Goal: Task Accomplishment & Management: Manage account settings

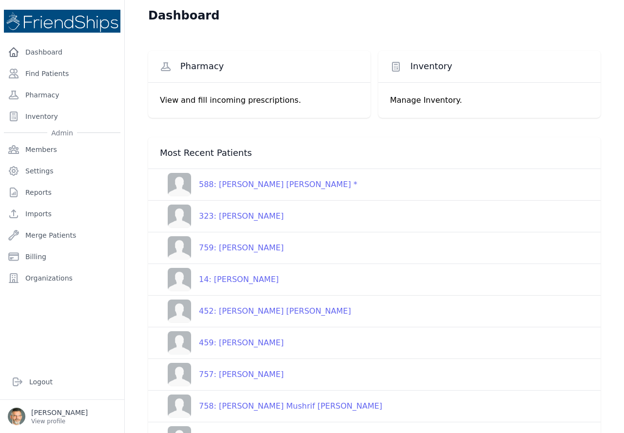
click at [235, 246] on div "759: [PERSON_NAME]" at bounding box center [237, 248] width 93 height 12
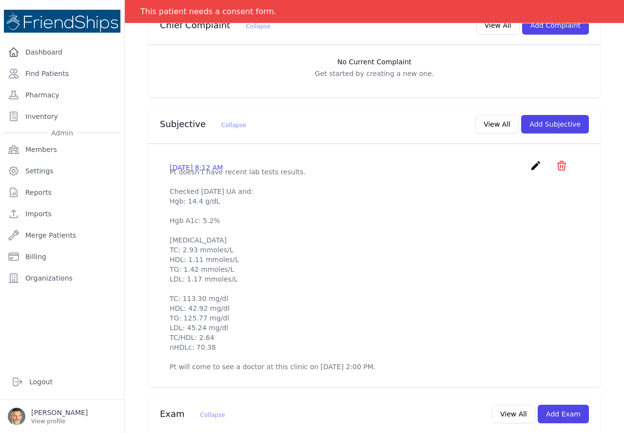
scroll to position [244, 0]
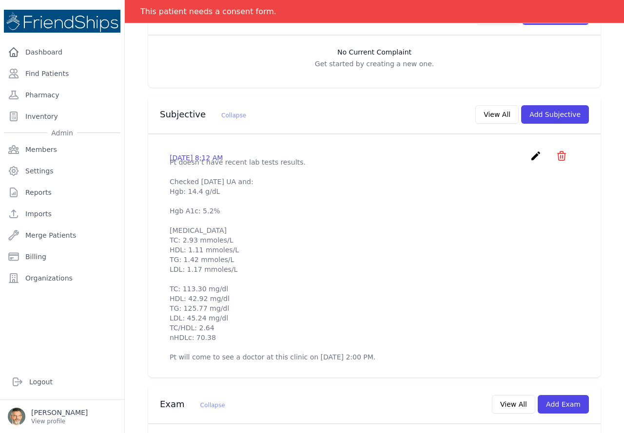
click at [530, 150] on icon "create" at bounding box center [536, 156] width 12 height 12
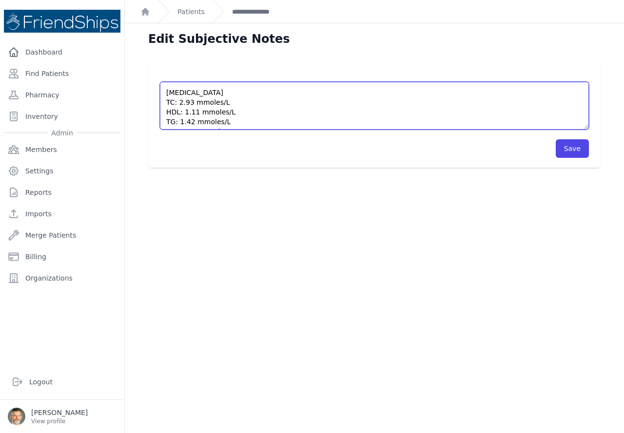
scroll to position [76, 0]
drag, startPoint x: 174, startPoint y: 111, endPoint x: 160, endPoint y: 98, distance: 19.0
click at [160, 96] on textarea "Pt doesn’t have recent lab tests results. Checked [DATE] UA and: Hgb: 14.4 g/dL…" at bounding box center [374, 106] width 429 height 48
type textarea "Pt doesn’t have recent lab tests results. Checked [DATE] UA and: Hgb: 14.4 g/dL…"
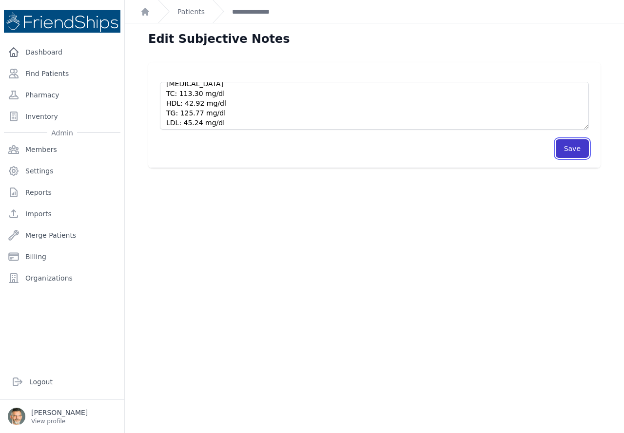
click at [564, 149] on button "Save" at bounding box center [572, 148] width 33 height 19
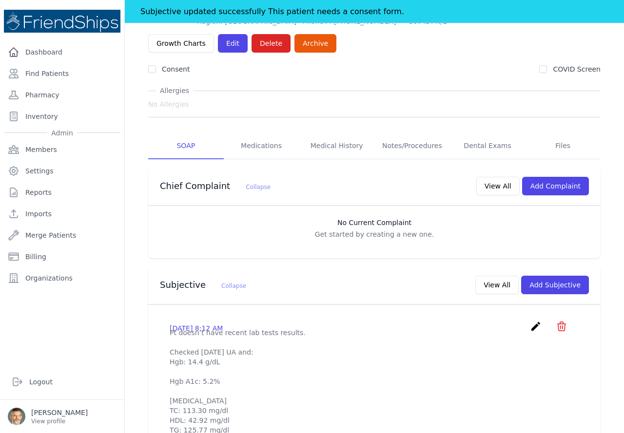
scroll to position [98, 0]
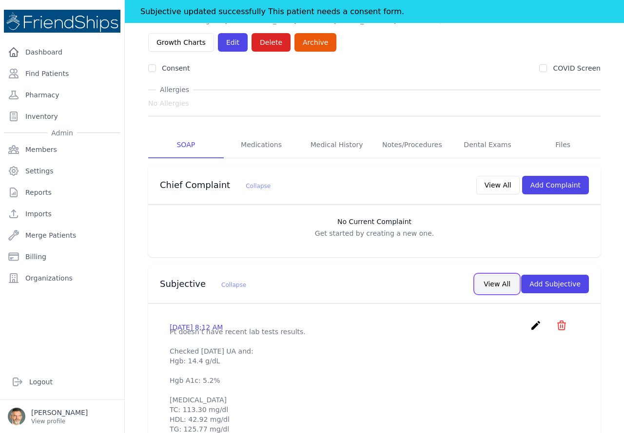
click at [489, 275] on button "View All" at bounding box center [496, 284] width 43 height 19
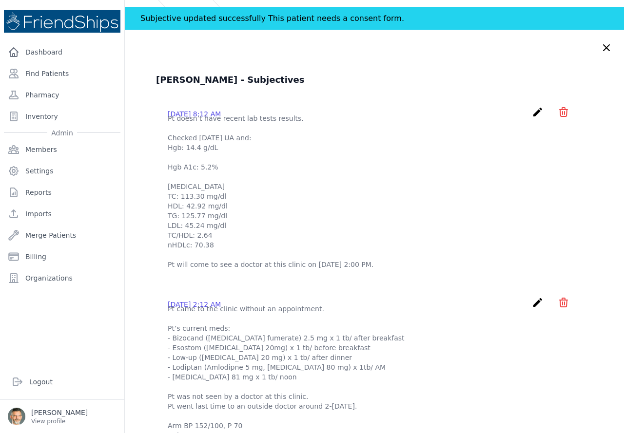
scroll to position [0, 0]
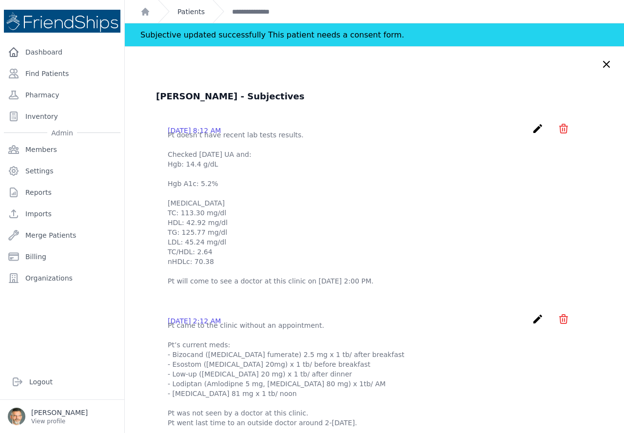
click at [190, 10] on link "Patients" at bounding box center [190, 12] width 27 height 10
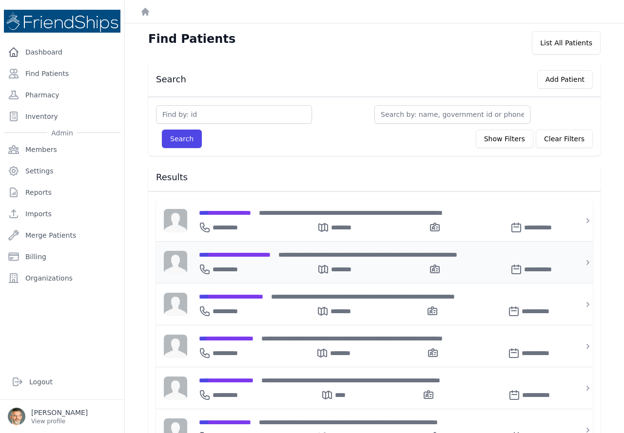
click at [235, 253] on span "**********" at bounding box center [235, 255] width 72 height 7
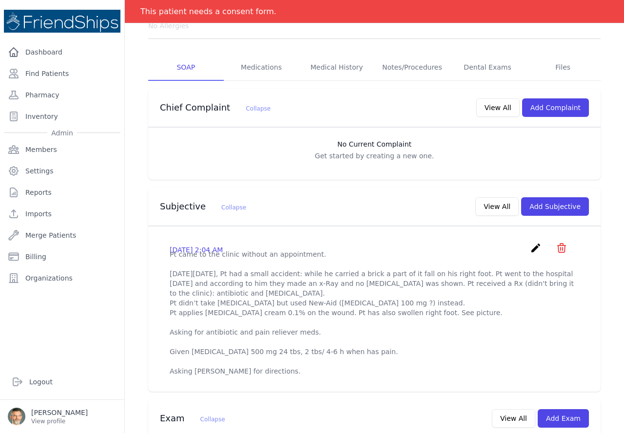
scroll to position [146, 0]
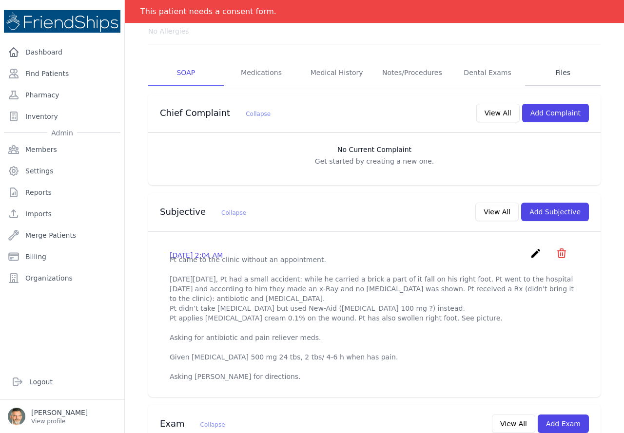
click at [556, 60] on link "Files" at bounding box center [563, 73] width 76 height 26
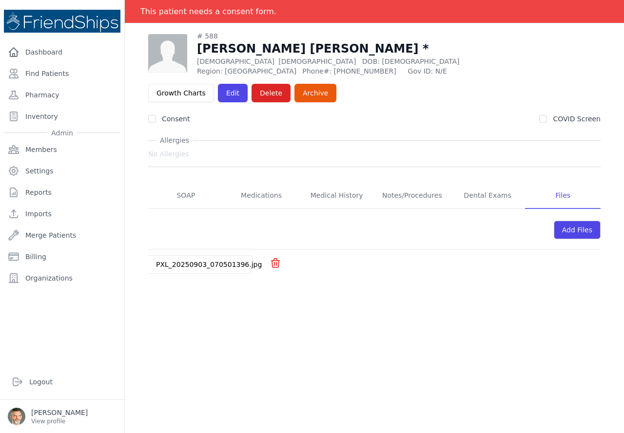
click at [187, 256] on div "PXL_20250903_070501396.jpg" at bounding box center [208, 265] width 121 height 18
click at [188, 261] on link "PXL_20250903_070501396.jpg" at bounding box center [209, 265] width 106 height 8
click at [187, 183] on link "SOAP" at bounding box center [186, 196] width 76 height 26
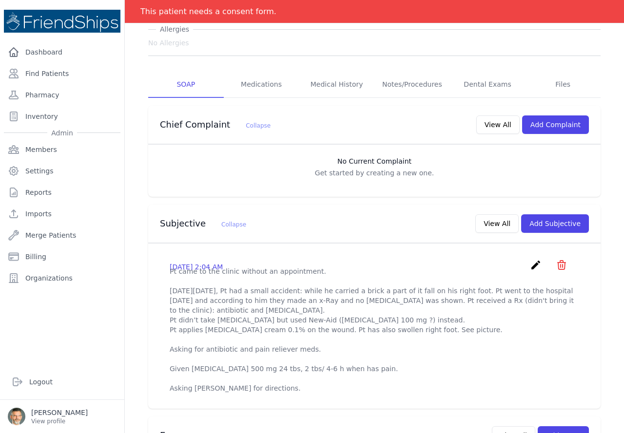
scroll to position [49, 0]
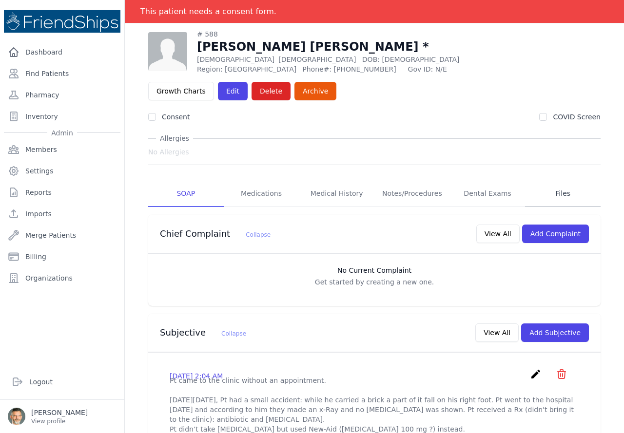
click at [552, 181] on link "Files" at bounding box center [563, 194] width 76 height 26
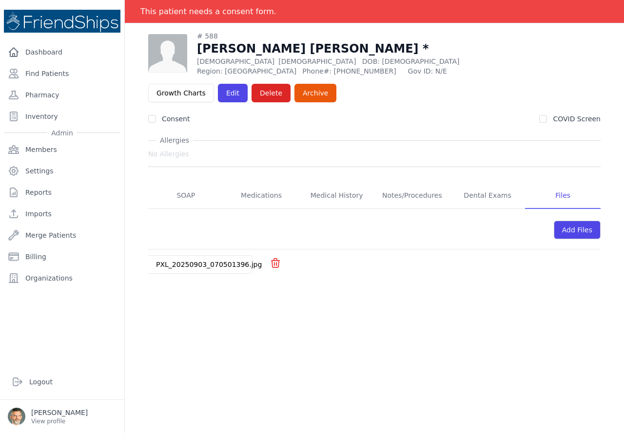
scroll to position [47, 0]
click at [201, 261] on link "PXL_20250903_070501396.jpg" at bounding box center [209, 265] width 106 height 8
click at [184, 183] on link "SOAP" at bounding box center [186, 196] width 76 height 26
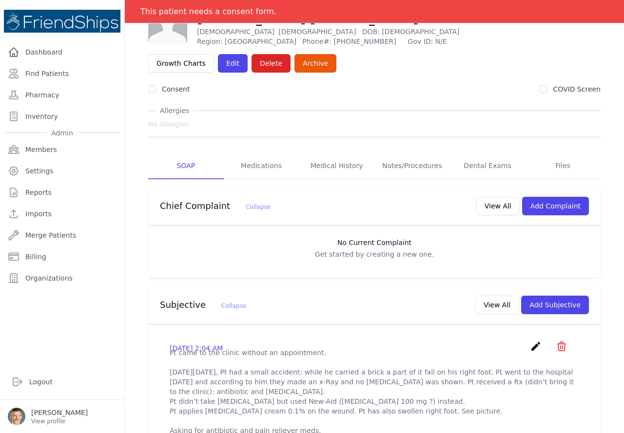
scroll to position [49, 0]
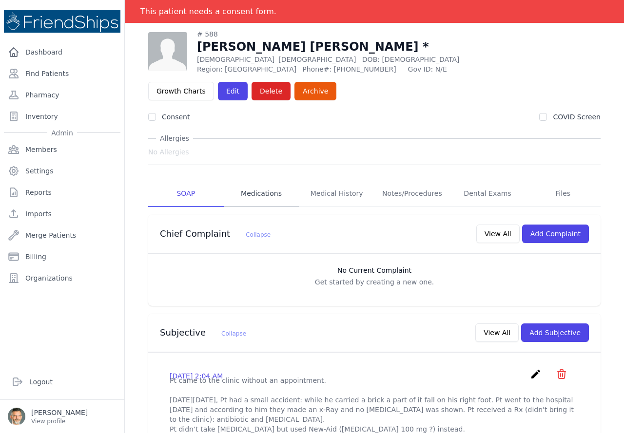
click at [261, 181] on link "Medications" at bounding box center [262, 194] width 76 height 26
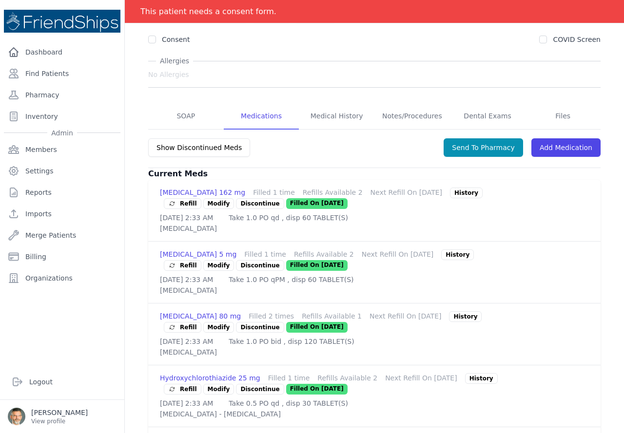
scroll to position [109, 0]
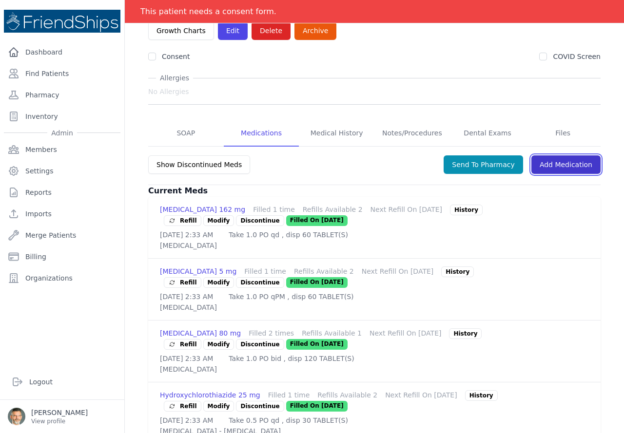
click at [555, 156] on link "Add Medication" at bounding box center [565, 165] width 69 height 19
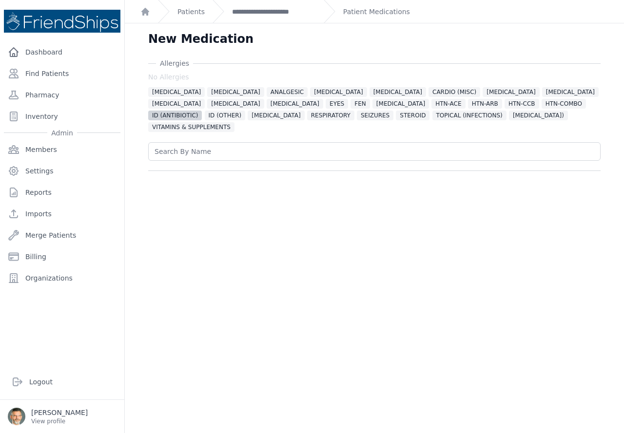
click at [202, 111] on span "ID (ANTIBIOTIC)" at bounding box center [175, 116] width 54 height 10
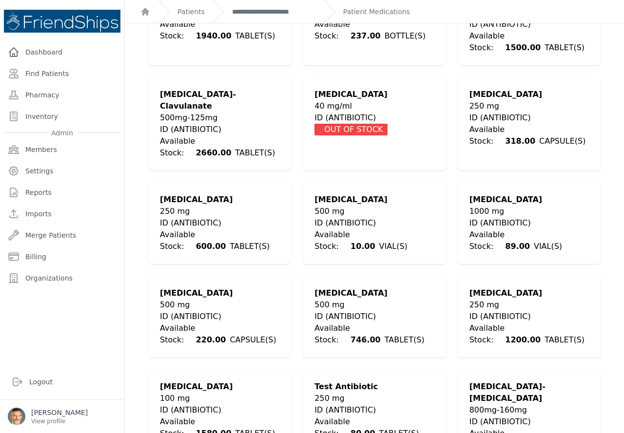
scroll to position [201, 0]
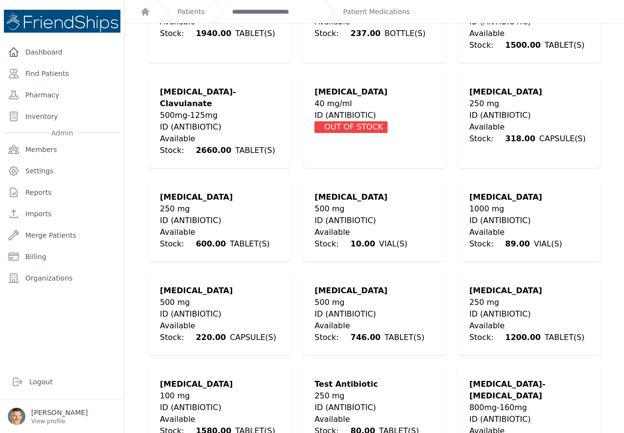
click at [183, 297] on div "500 mg" at bounding box center [219, 303] width 119 height 12
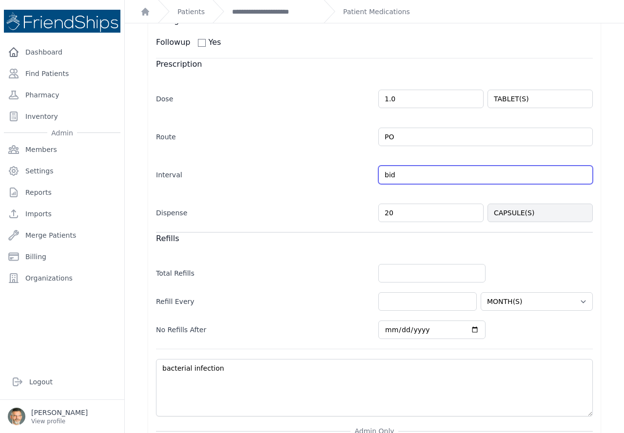
click at [394, 167] on input "bid" at bounding box center [485, 175] width 215 height 19
drag, startPoint x: 394, startPoint y: 167, endPoint x: 341, endPoint y: 164, distance: 53.2
click at [343, 164] on div "Interval bid Every Day Twice Daily 3 Times Daily 4 Times Daily as needed Every …" at bounding box center [374, 170] width 437 height 28
type input "tid"
click at [307, 194] on div "Dispense 20 CAPSULE(S)" at bounding box center [374, 208] width 437 height 28
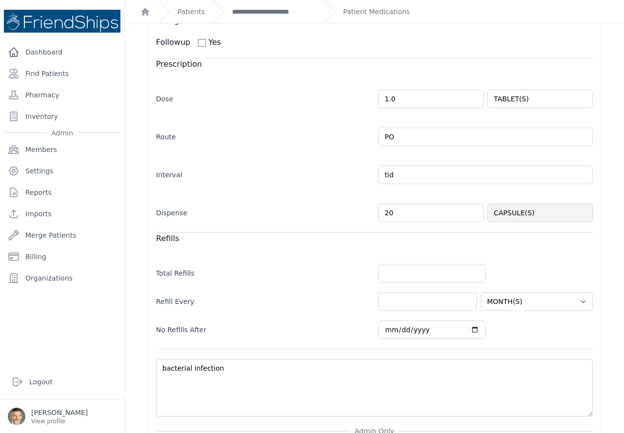
select select "MONTH(S)"
click at [406, 264] on input "number" at bounding box center [431, 273] width 107 height 19
type input "0"
click at [395, 298] on input "number" at bounding box center [427, 302] width 98 height 19
select select "MONTH(S)"
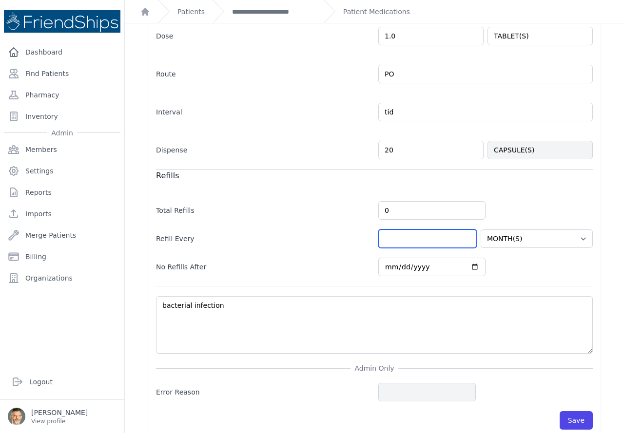
scroll to position [265, 0]
click at [569, 411] on button "Save" at bounding box center [576, 420] width 33 height 19
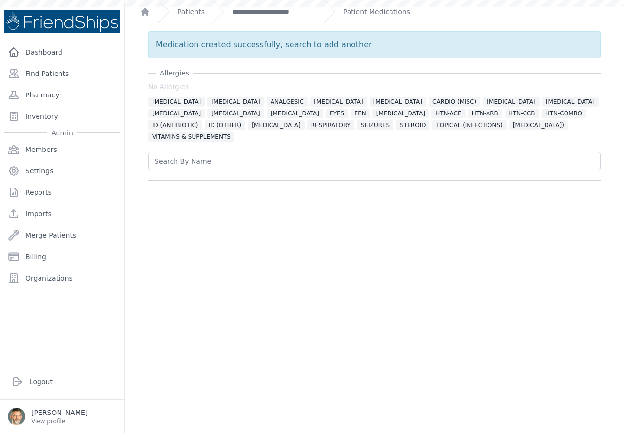
scroll to position [0, 0]
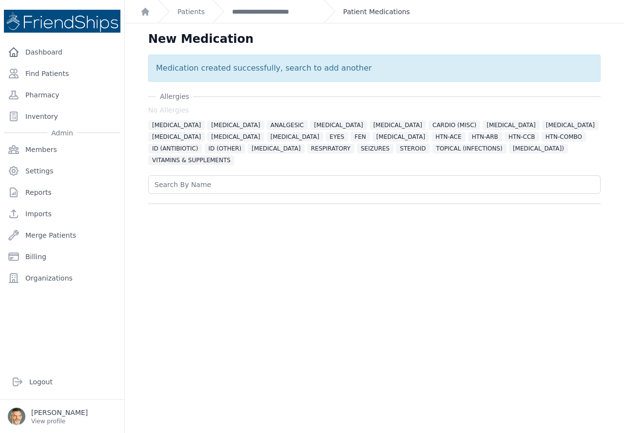
click at [350, 10] on link "Patient Medications" at bounding box center [376, 12] width 67 height 10
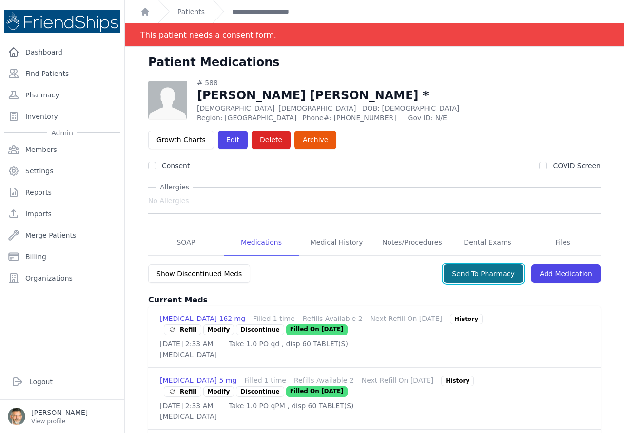
click at [481, 265] on button "Send To Pharmacy" at bounding box center [483, 274] width 79 height 19
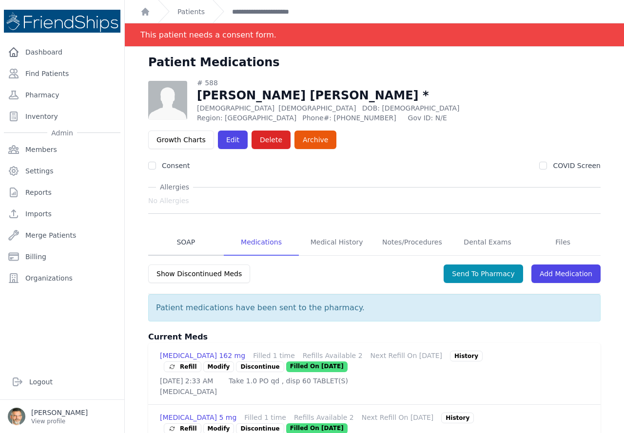
click at [181, 230] on link "SOAP" at bounding box center [186, 243] width 76 height 26
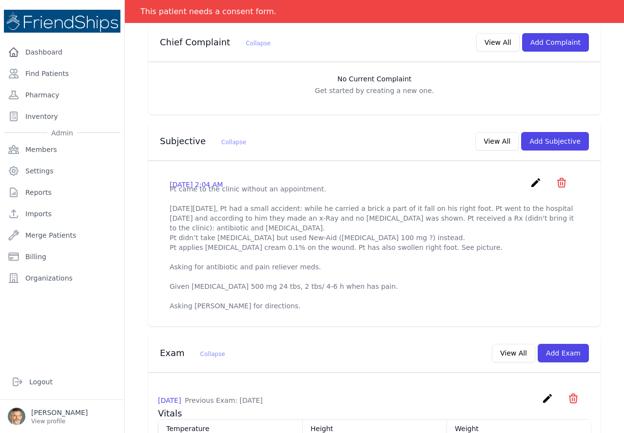
scroll to position [244, 0]
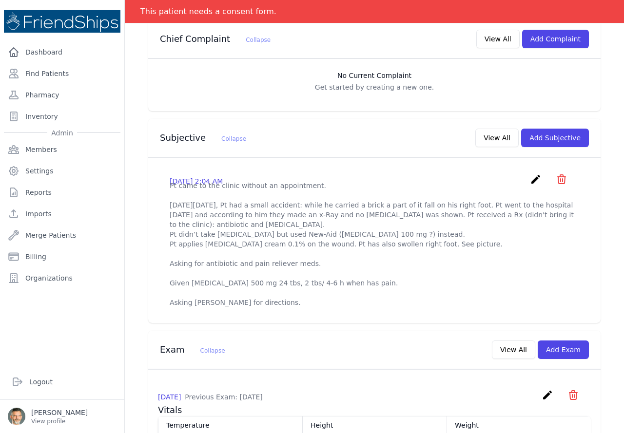
click at [530, 174] on icon "create" at bounding box center [536, 180] width 12 height 12
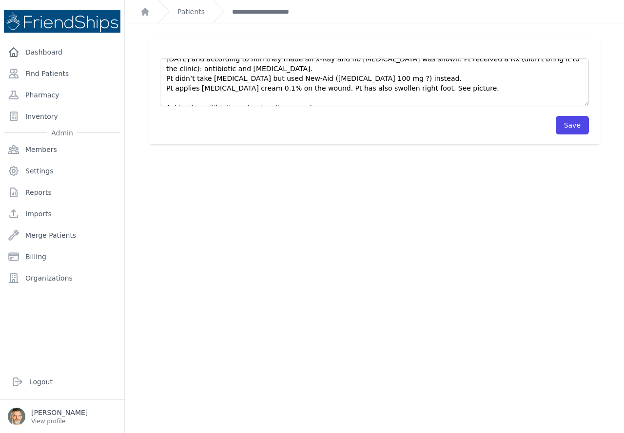
scroll to position [88, 0]
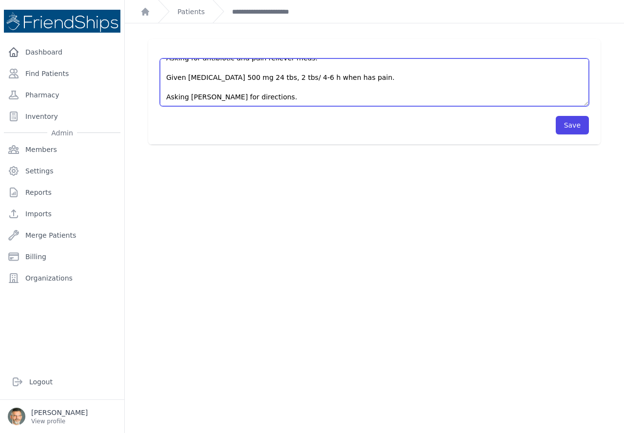
click at [264, 96] on textarea "Pt came to the clinic without an appointment. [DATE][DATE], Pt had a small acci…" at bounding box center [374, 83] width 429 height 48
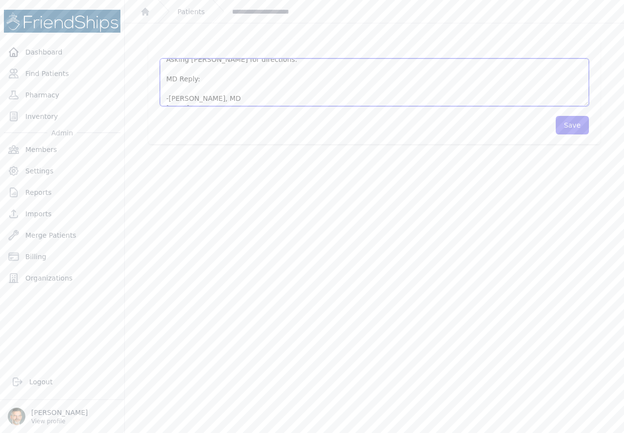
scroll to position [137, 0]
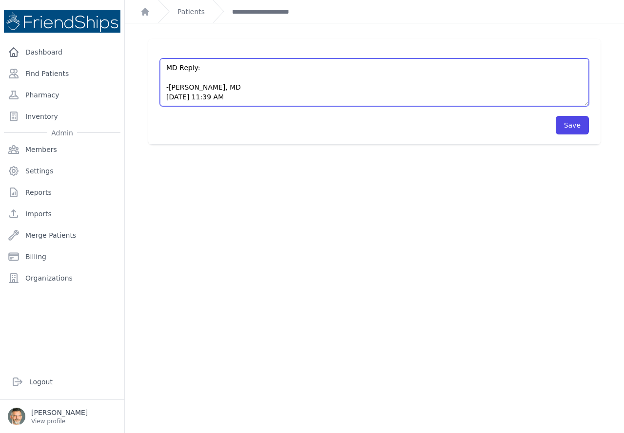
click at [169, 78] on textarea "Pt came to the clinic without an appointment. [DATE][DATE], Pt had a small acci…" at bounding box center [374, 83] width 429 height 48
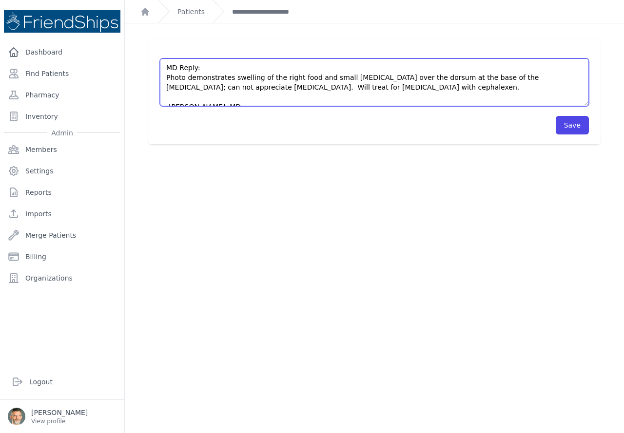
click at [324, 90] on textarea "Pt came to the clinic without an appointment. [DATE][DATE], Pt had a small acci…" at bounding box center [374, 83] width 429 height 48
paste textarea "Begin antibiotics as soon as possible. Re-evaluate for new fever; worsening aft…"
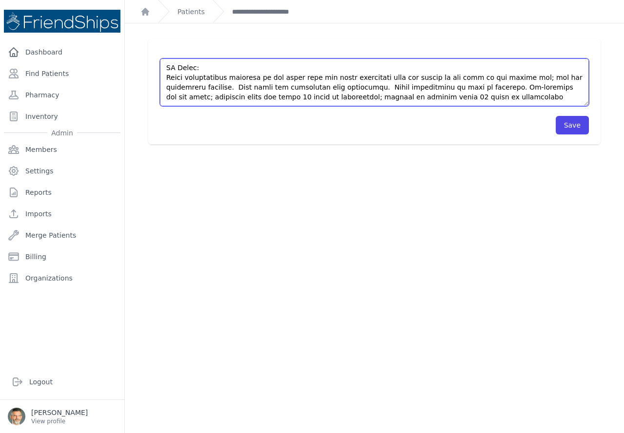
click at [464, 87] on textarea "Pt came to the clinic without an appointment. [DATE][DATE], Pt had a small acci…" at bounding box center [374, 83] width 429 height 48
click at [453, 98] on textarea "Pt came to the clinic without an appointment. [DATE][DATE], Pt had a small acci…" at bounding box center [374, 83] width 429 height 48
type textarea "Lo ipsu do sit ametco adipisc el seddoeiusmo. Te Incidi, Utlaboree 7, Do mag a …"
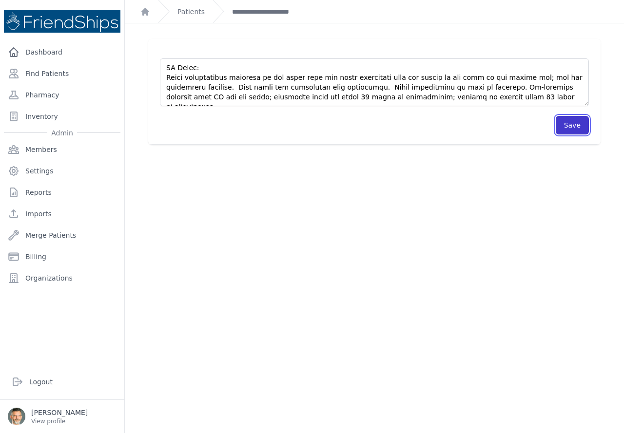
click at [563, 127] on button "Save" at bounding box center [572, 125] width 33 height 19
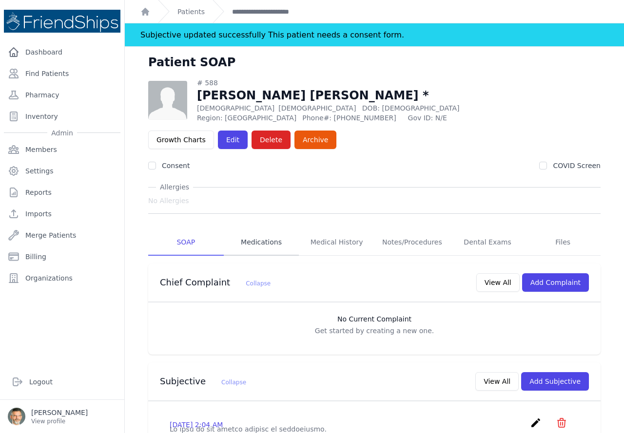
click at [257, 230] on link "Medications" at bounding box center [262, 243] width 76 height 26
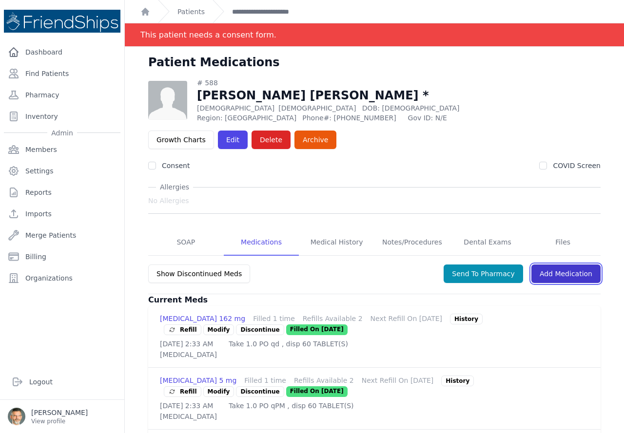
click at [560, 265] on link "Add Medication" at bounding box center [565, 274] width 69 height 19
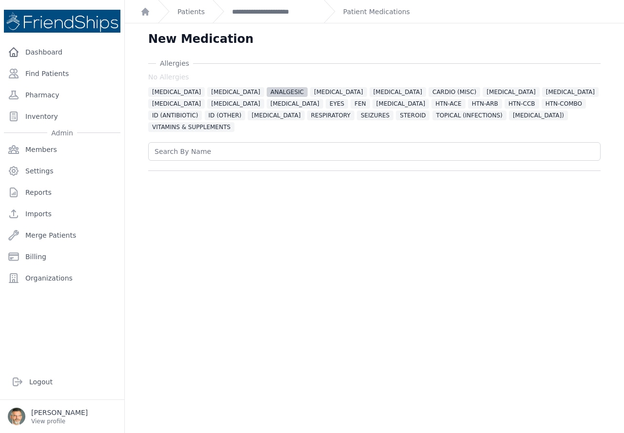
click at [267, 90] on span "ANALGESIC" at bounding box center [287, 92] width 41 height 10
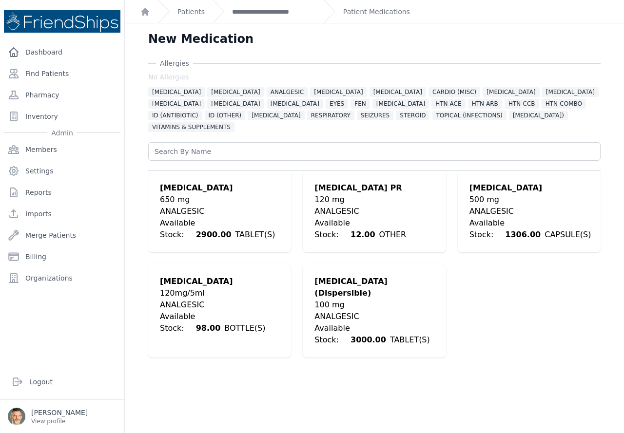
click at [186, 206] on div "ANALGESIC" at bounding box center [219, 212] width 119 height 12
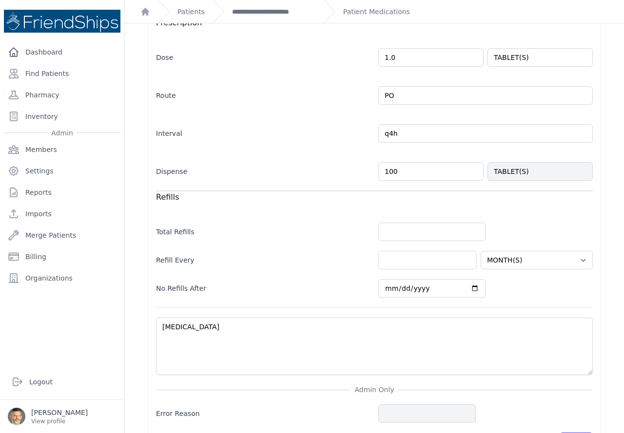
scroll to position [244, 0]
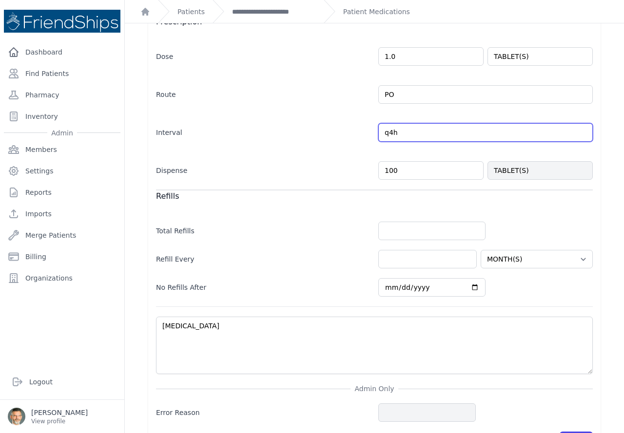
click at [413, 123] on input "q4h" at bounding box center [485, 132] width 215 height 19
type input "q4h prn"
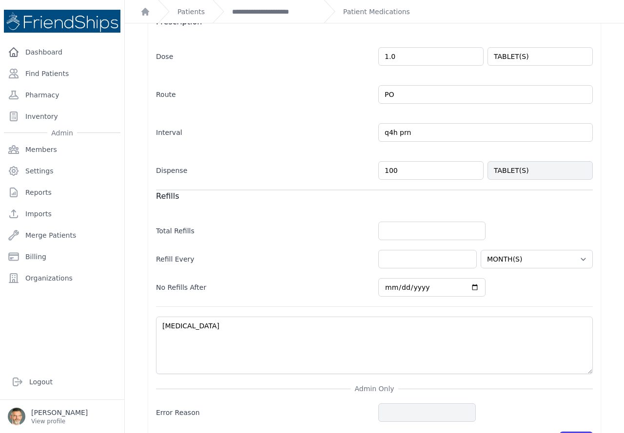
select select "MONTH(S)"
click at [323, 152] on div "Dispense 100 TABLET(S)" at bounding box center [374, 166] width 437 height 28
click at [398, 222] on input "number" at bounding box center [431, 231] width 107 height 19
type input "0"
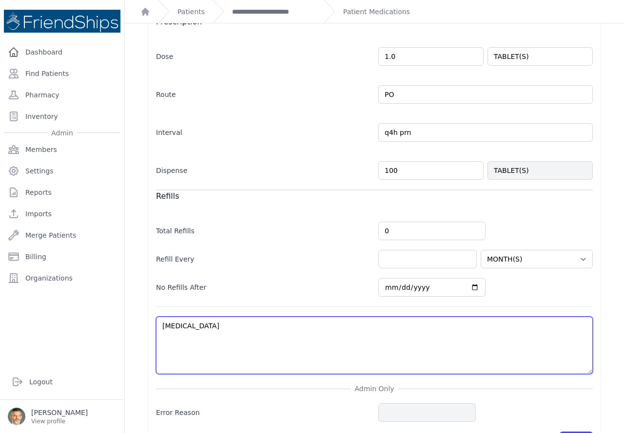
drag, startPoint x: 458, startPoint y: 320, endPoint x: 466, endPoint y: 328, distance: 11.4
click at [460, 322] on textarea "[MEDICAL_DATA]" at bounding box center [374, 346] width 437 height 58
select select "MONTH(S)"
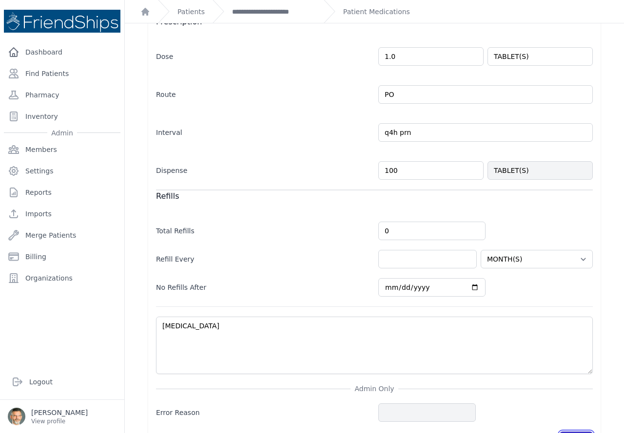
click at [567, 432] on button "Save" at bounding box center [576, 441] width 33 height 19
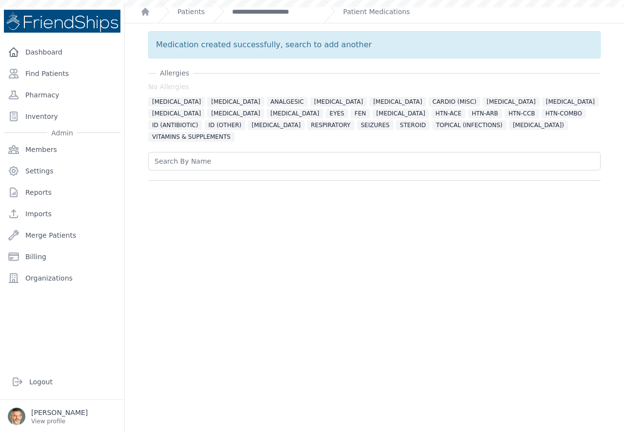
scroll to position [0, 0]
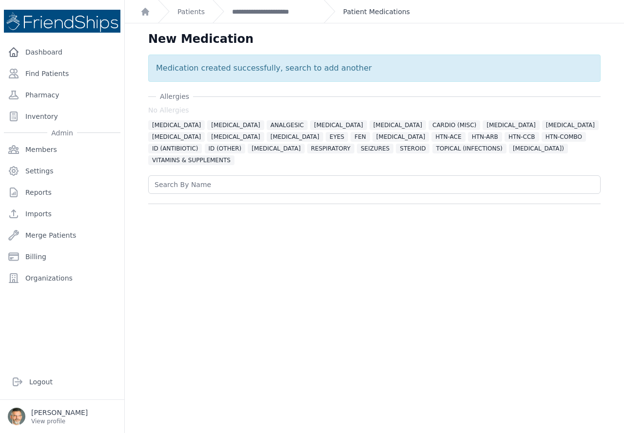
click at [353, 12] on link "Patient Medications" at bounding box center [376, 12] width 67 height 10
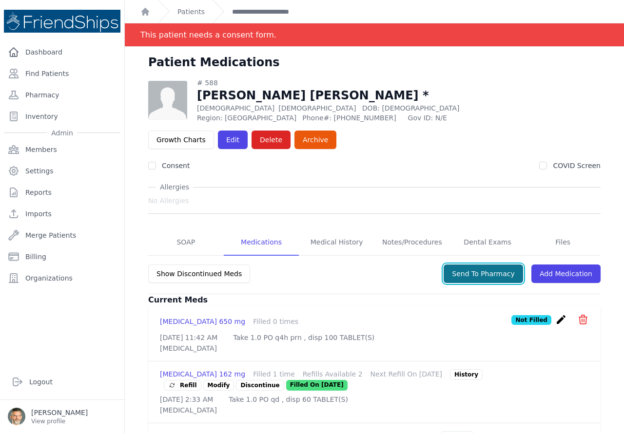
drag, startPoint x: 470, startPoint y: 247, endPoint x: 419, endPoint y: 218, distance: 58.5
click at [470, 265] on button "Send To Pharmacy" at bounding box center [483, 274] width 79 height 19
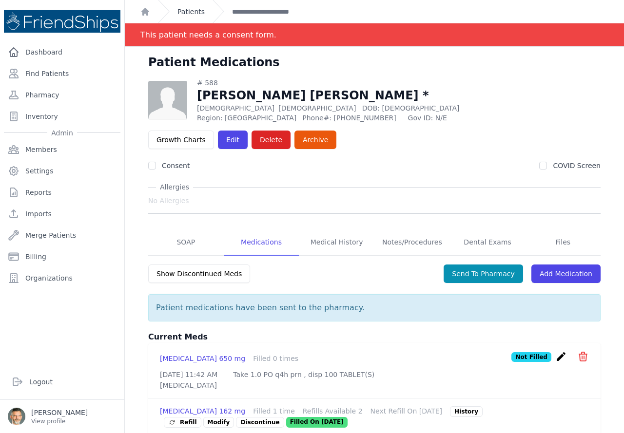
click at [185, 11] on link "Patients" at bounding box center [190, 12] width 27 height 10
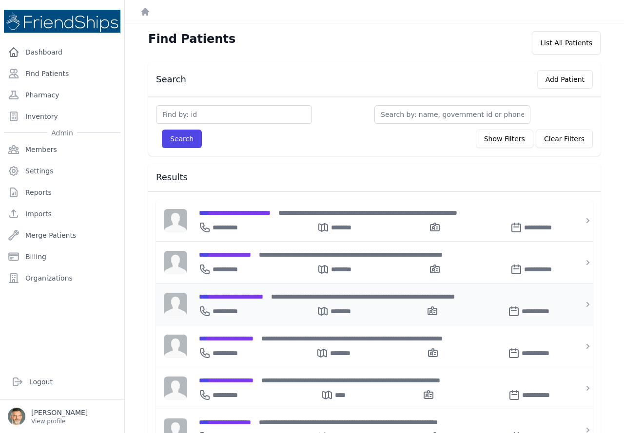
click at [249, 295] on span "**********" at bounding box center [231, 296] width 64 height 7
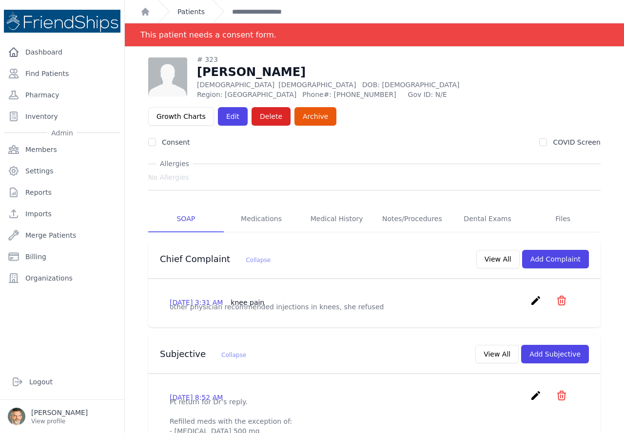
click at [187, 8] on link "Patients" at bounding box center [190, 12] width 27 height 10
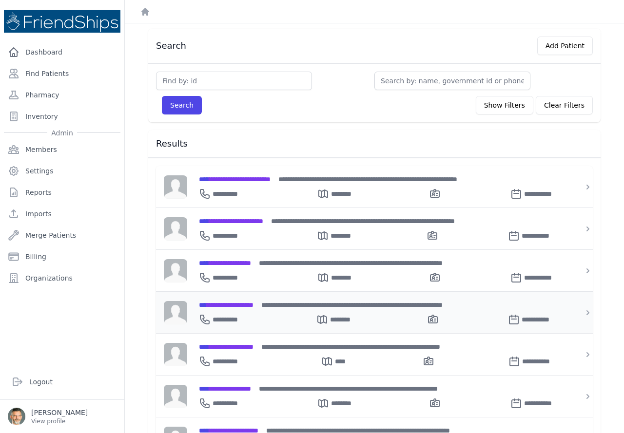
scroll to position [49, 0]
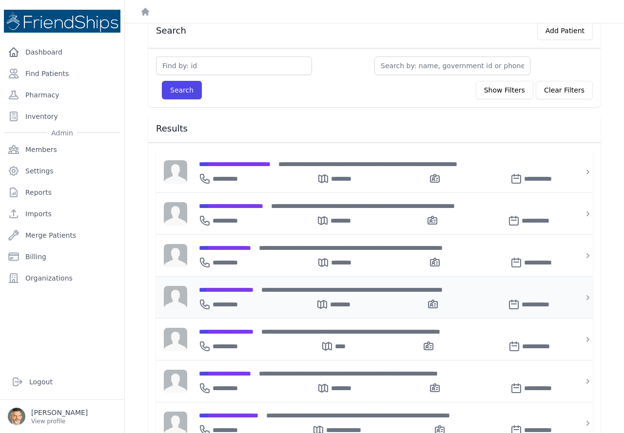
click at [241, 288] on span "**********" at bounding box center [226, 290] width 55 height 7
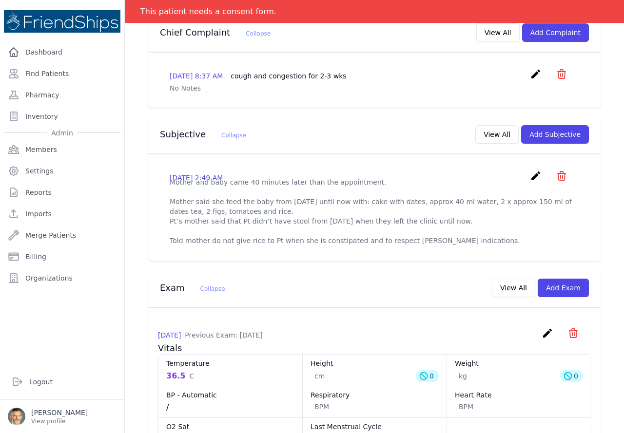
scroll to position [244, 0]
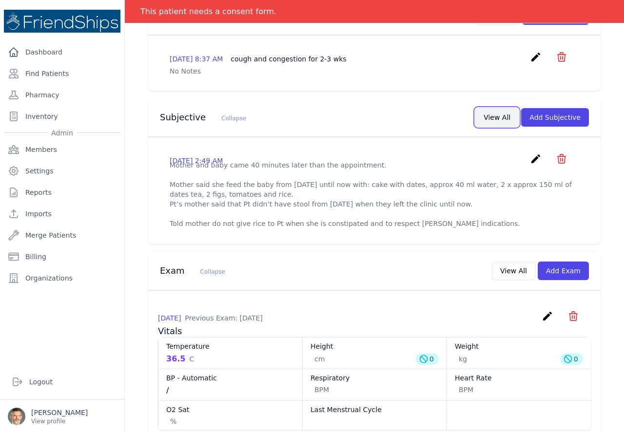
click at [485, 117] on button "View All" at bounding box center [496, 117] width 43 height 19
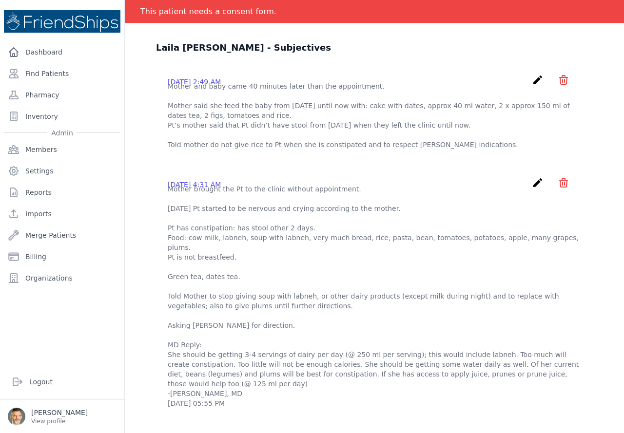
scroll to position [0, 0]
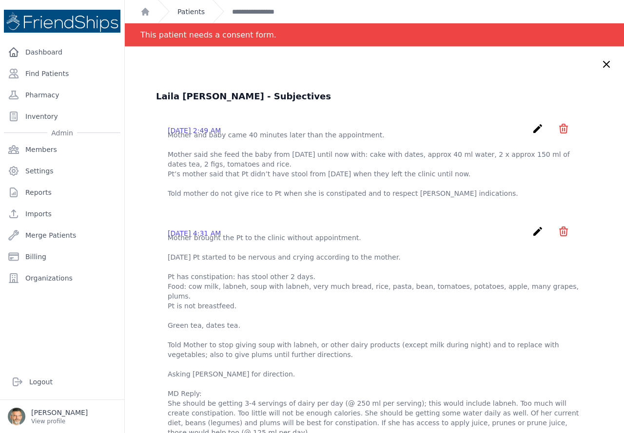
click at [187, 11] on link "Patients" at bounding box center [190, 12] width 27 height 10
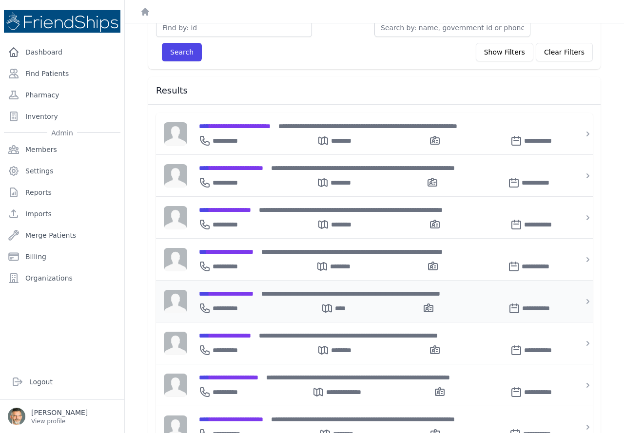
scroll to position [98, 0]
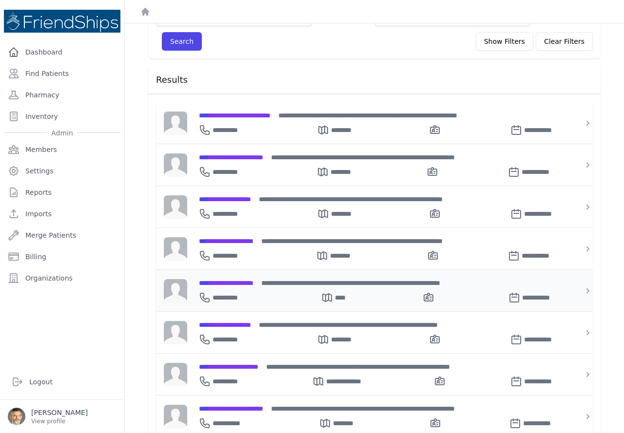
click at [230, 280] on span "**********" at bounding box center [226, 283] width 55 height 7
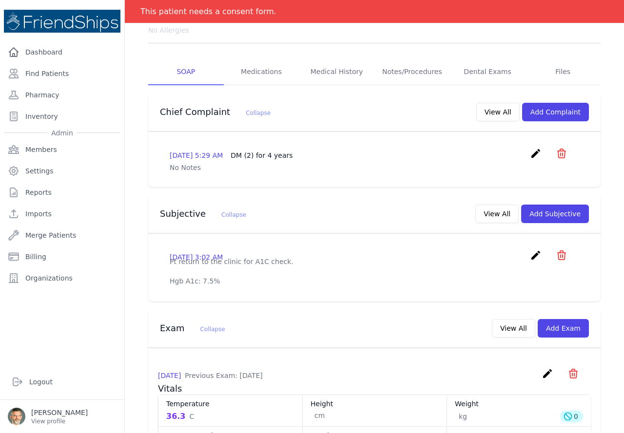
scroll to position [146, 0]
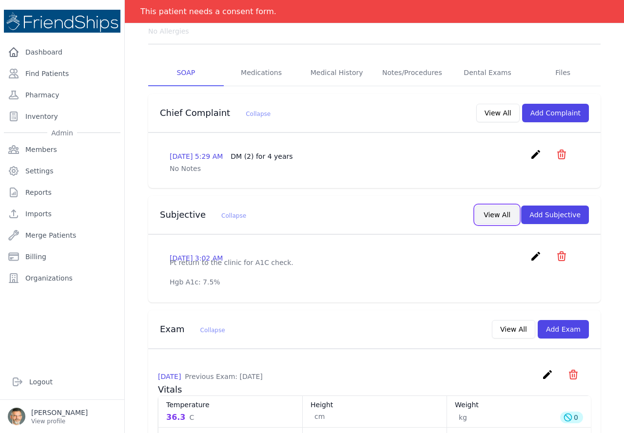
click at [492, 206] on button "View All" at bounding box center [496, 215] width 43 height 19
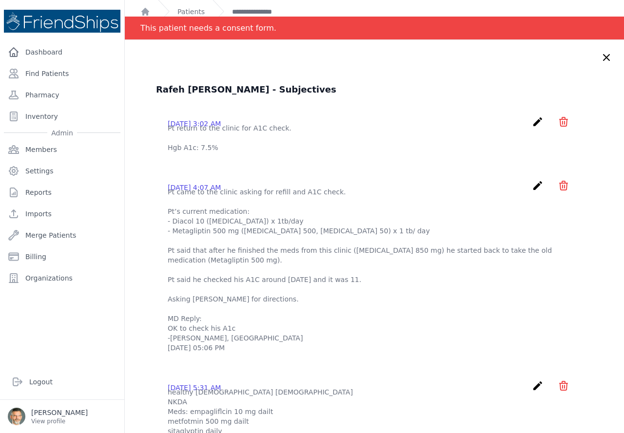
scroll to position [0, 0]
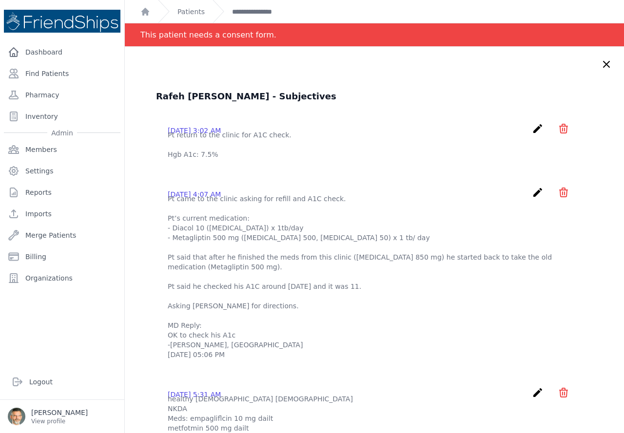
click at [532, 128] on icon "create" at bounding box center [538, 129] width 12 height 12
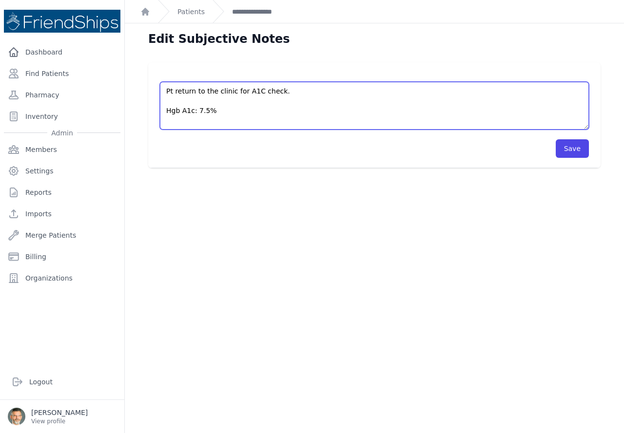
click at [182, 122] on textarea "Pt return to the clinic for A1C check. Hgb A1c: 7.5%" at bounding box center [374, 106] width 429 height 48
click at [225, 114] on textarea "Pt return to the clinic for A1C check. Hgb A1c: 7.5%" at bounding box center [374, 106] width 429 height 48
click at [175, 99] on textarea "Pt return to the clinic for A1C check. Hgb A1c: 7.5%" at bounding box center [374, 106] width 429 height 48
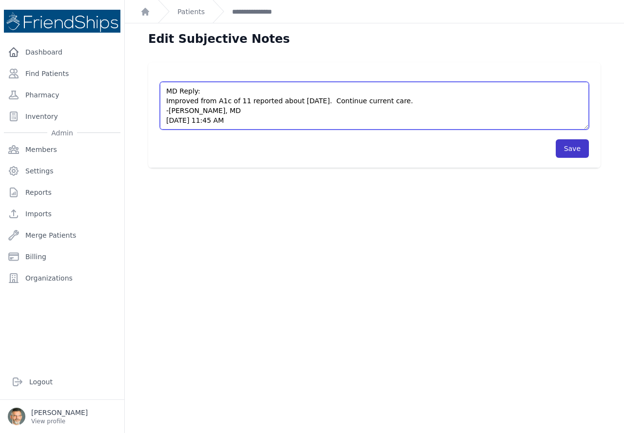
type textarea "Pt return to the clinic for A1C check. Hgb A1c: 7.5% MD Reply: Improved from A1…"
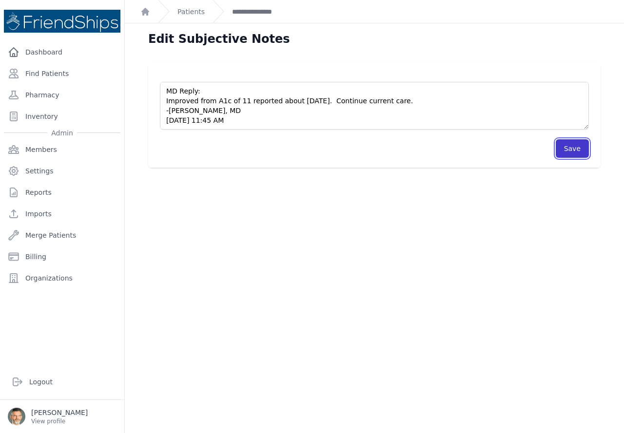
click at [562, 148] on button "Save" at bounding box center [572, 148] width 33 height 19
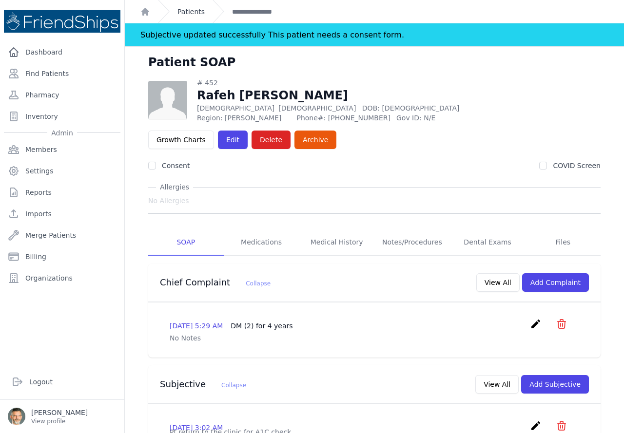
click at [188, 10] on link "Patients" at bounding box center [190, 12] width 27 height 10
